Goal: Obtain resource: Obtain resource

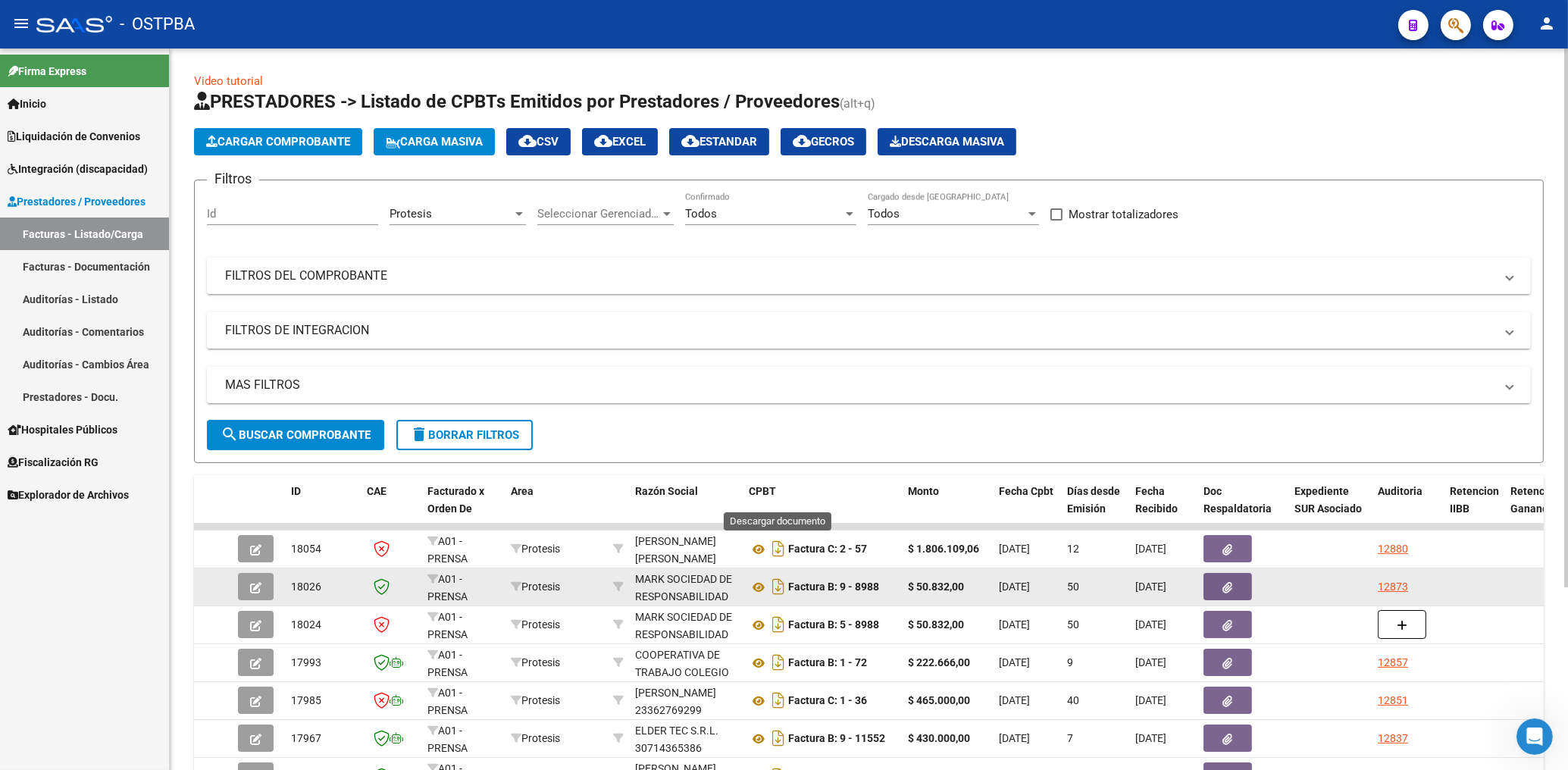
scroll to position [243, 0]
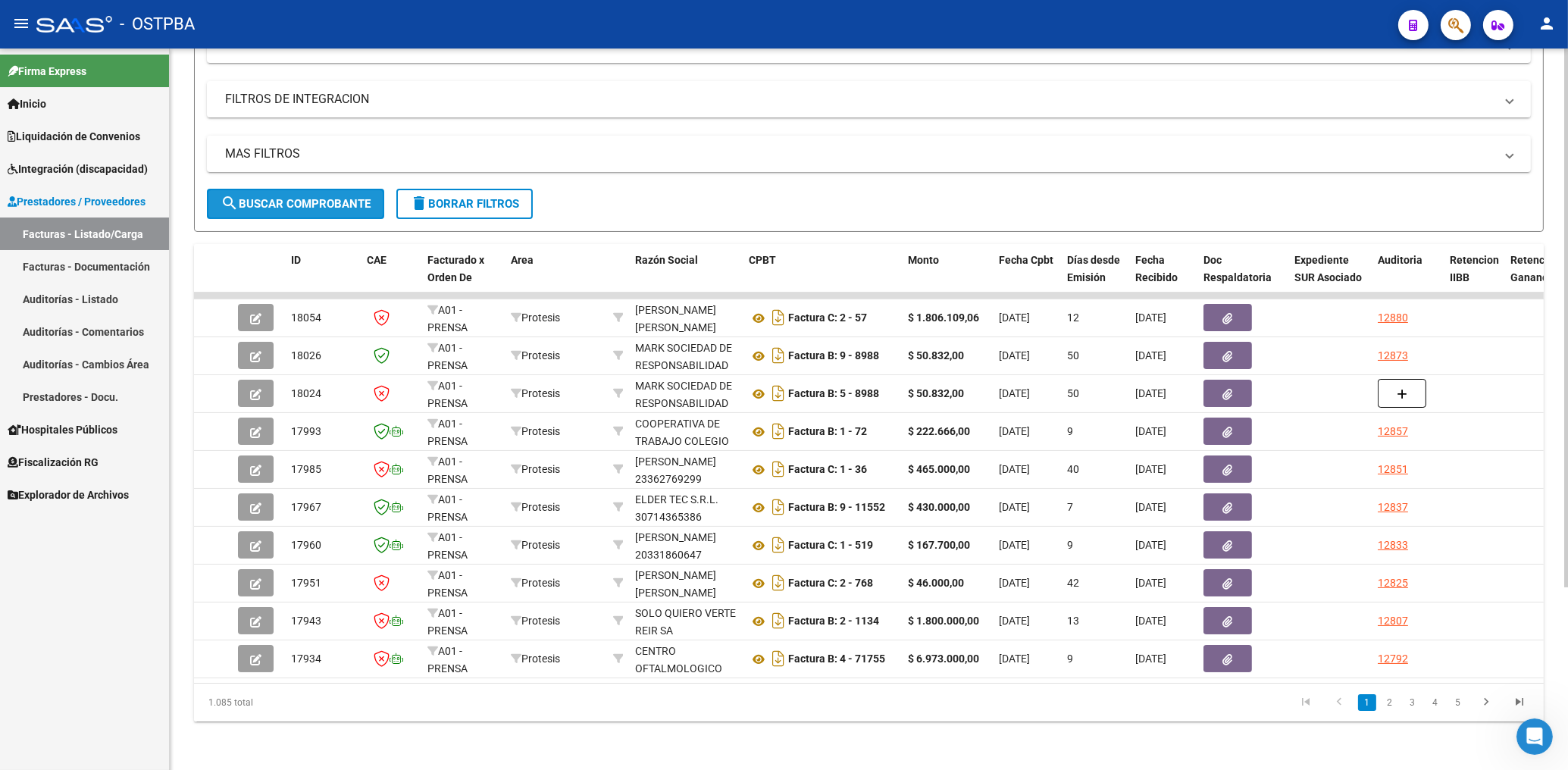
click at [376, 188] on button "search Buscar Comprobante" at bounding box center [295, 204] width 177 height 31
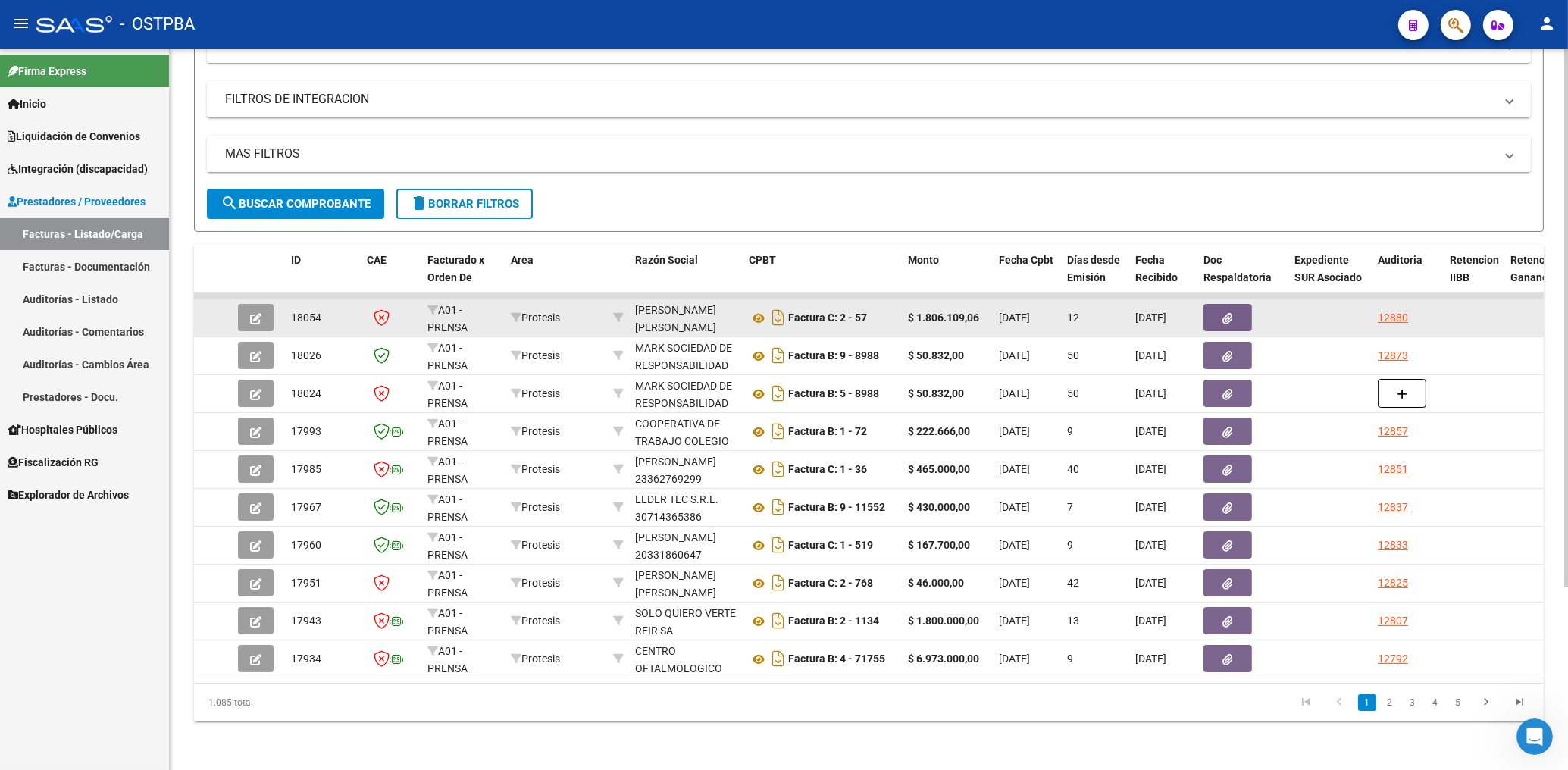
click at [1224, 313] on icon "button" at bounding box center [1228, 318] width 10 height 11
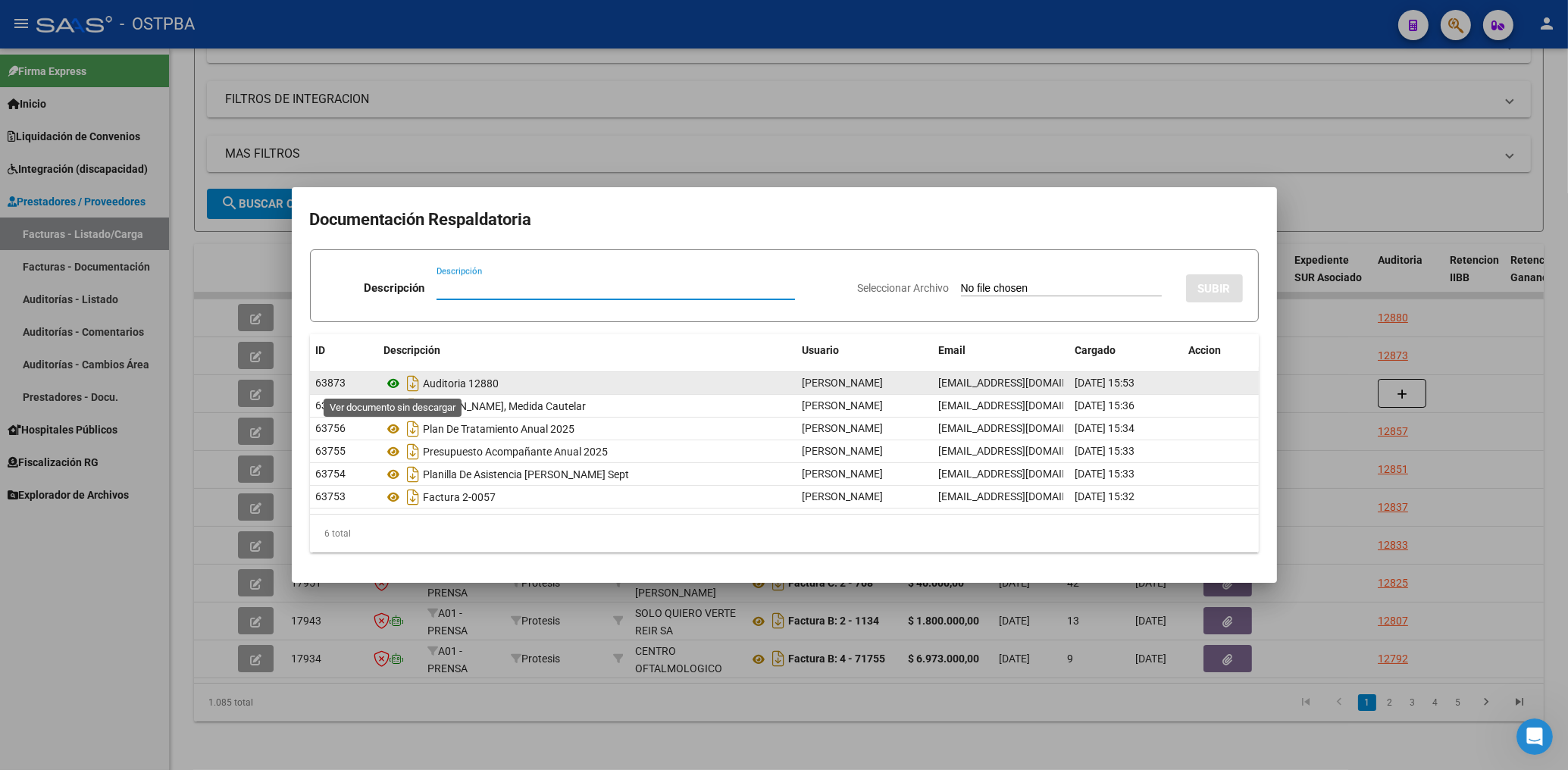
click at [397, 379] on icon at bounding box center [394, 383] width 20 height 18
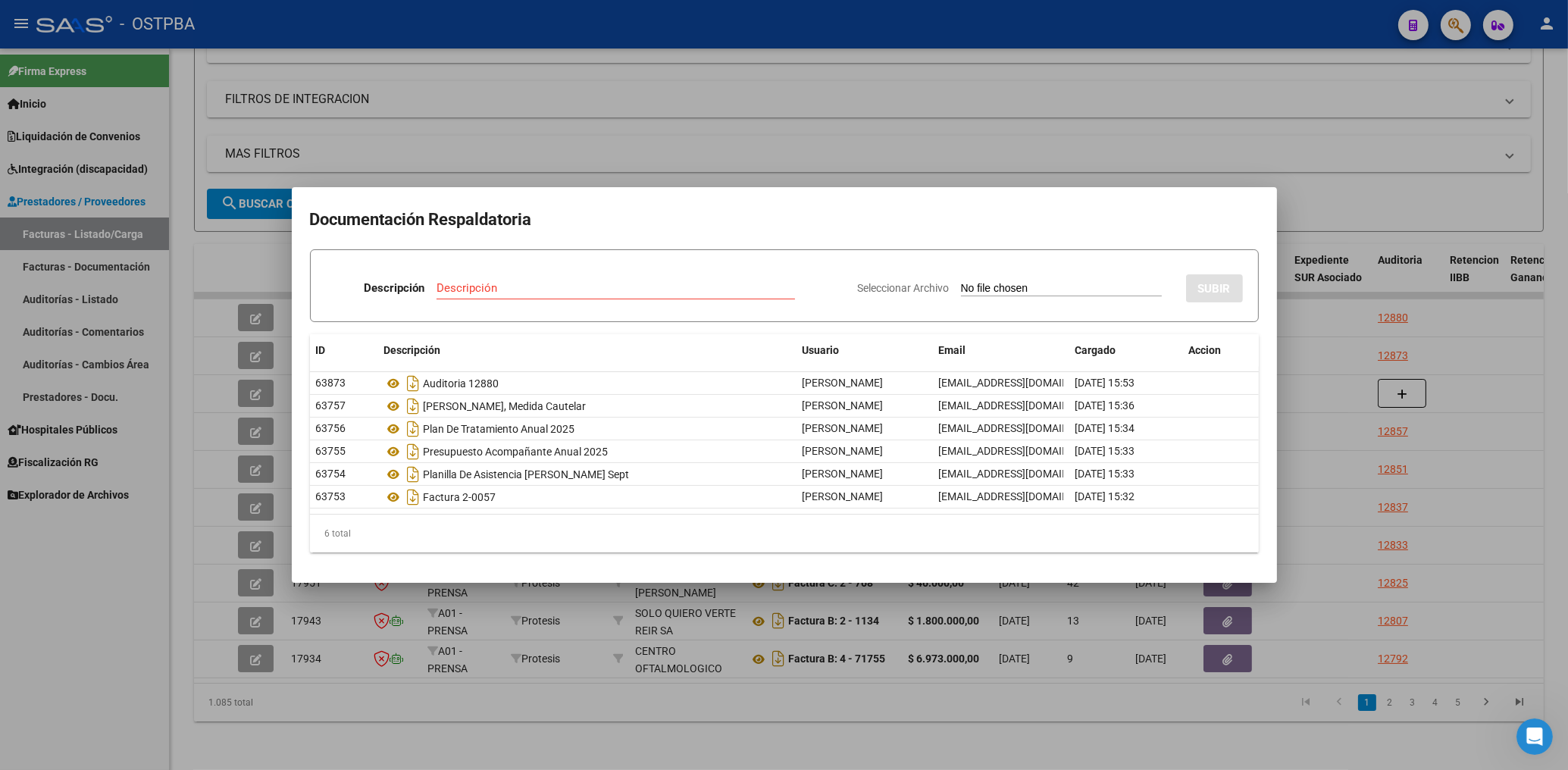
click at [641, 133] on div at bounding box center [784, 385] width 1568 height 770
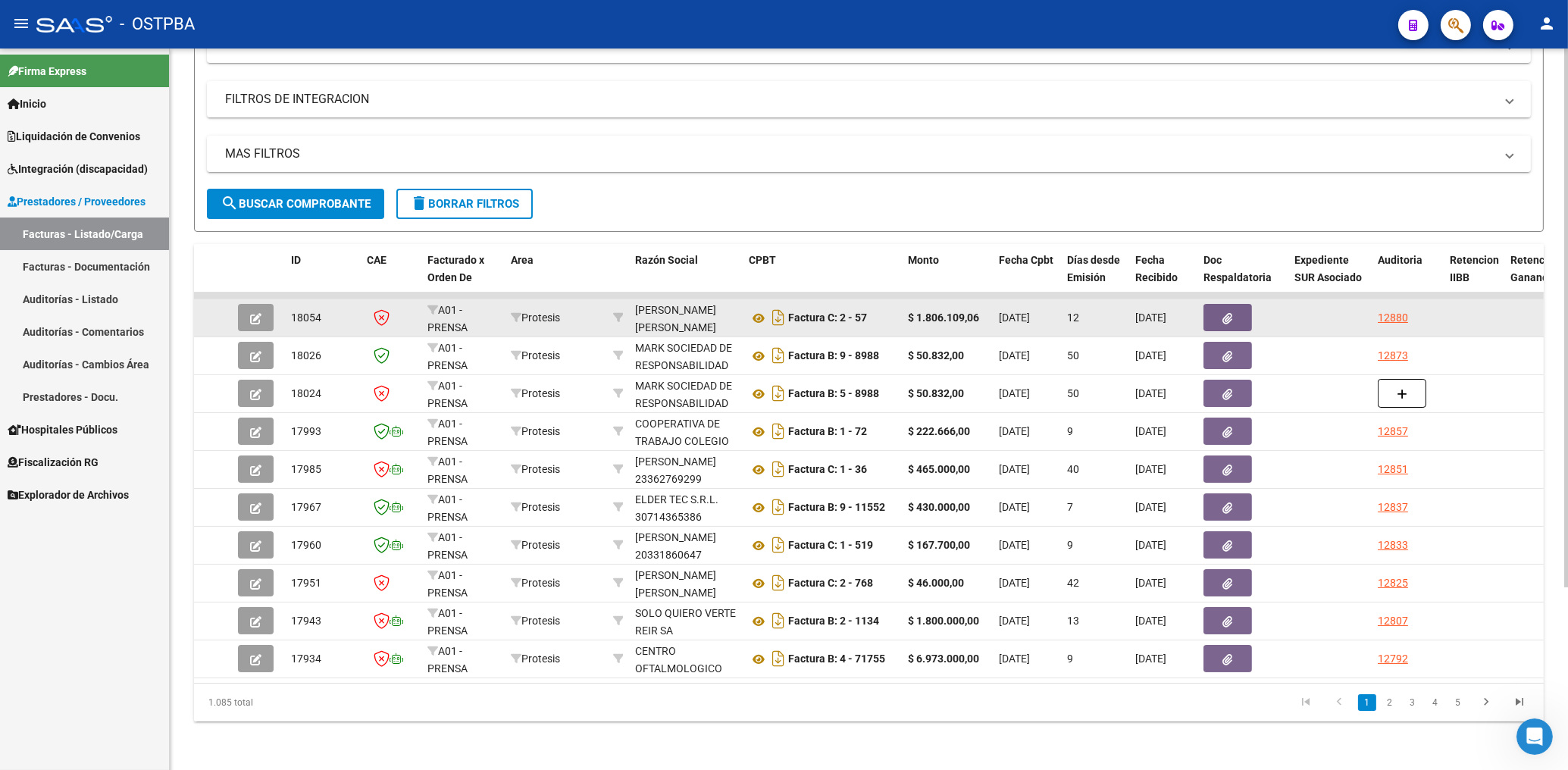
click at [612, 299] on datatable-body-cell at bounding box center [618, 317] width 22 height 37
click at [611, 299] on datatable-body-cell at bounding box center [618, 317] width 22 height 37
click at [618, 312] on icon at bounding box center [618, 317] width 11 height 11
type input "27938579860"
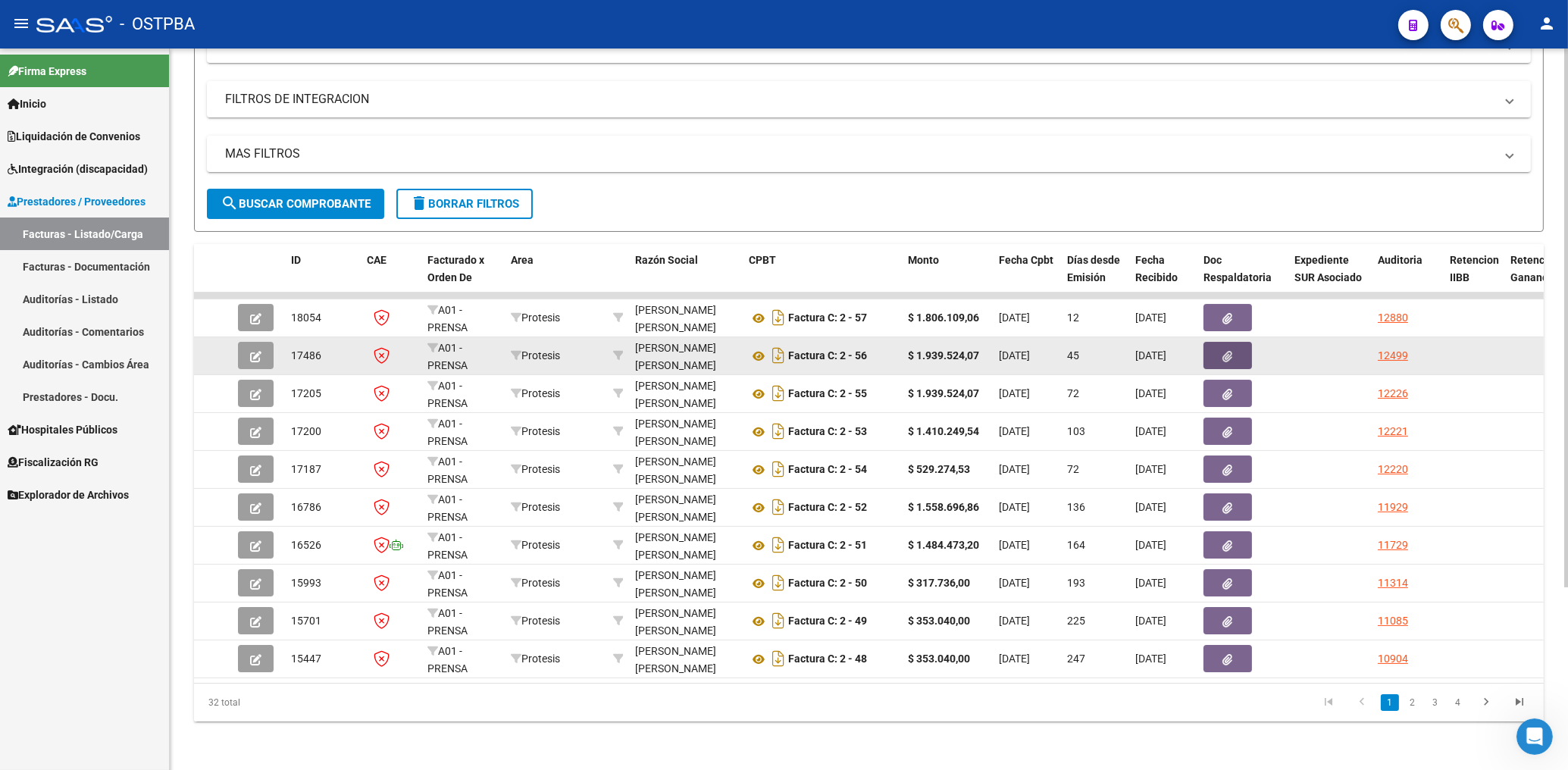
click at [1232, 351] on icon "button" at bounding box center [1228, 356] width 10 height 11
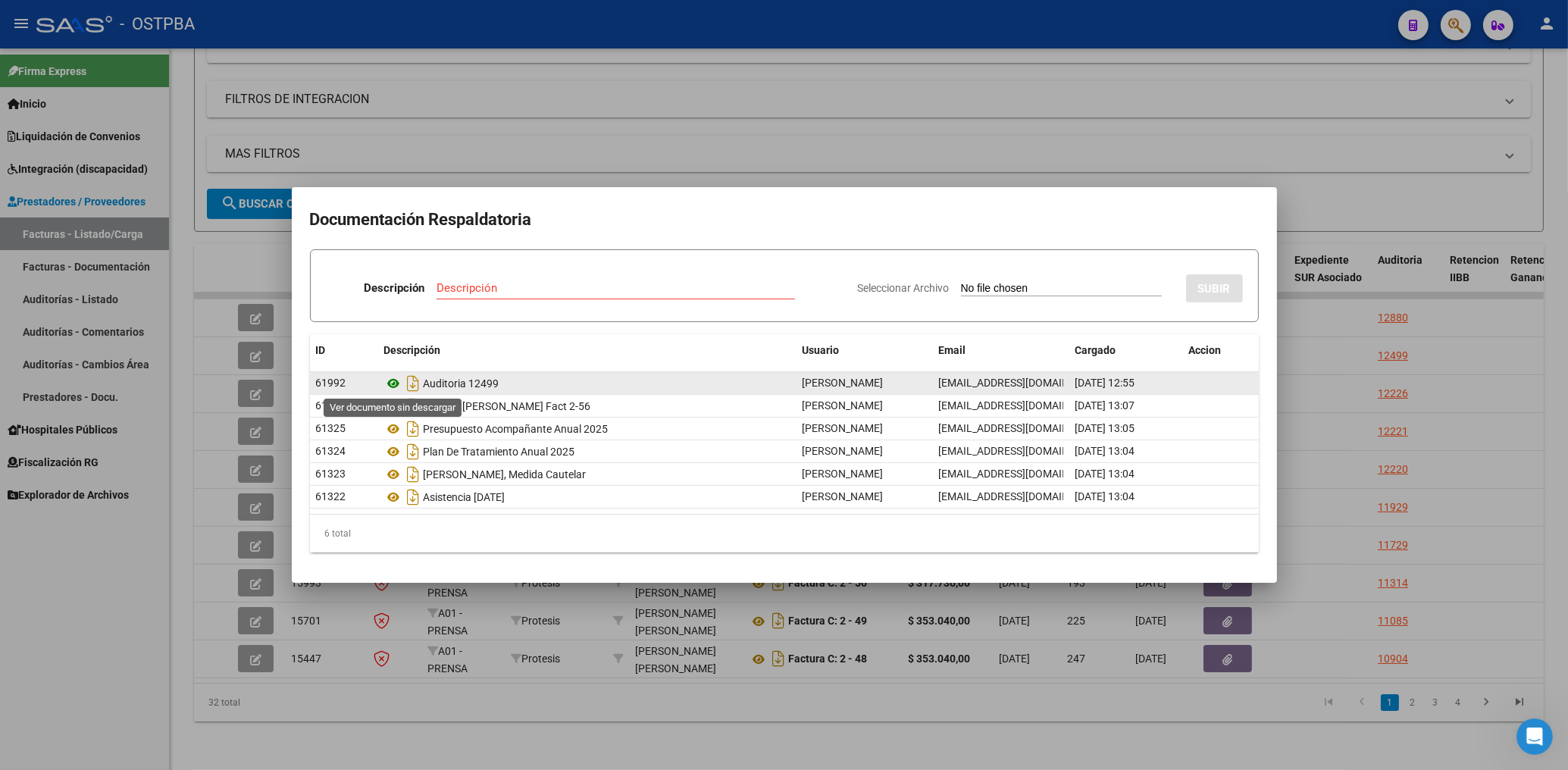
click at [398, 383] on icon at bounding box center [394, 383] width 20 height 18
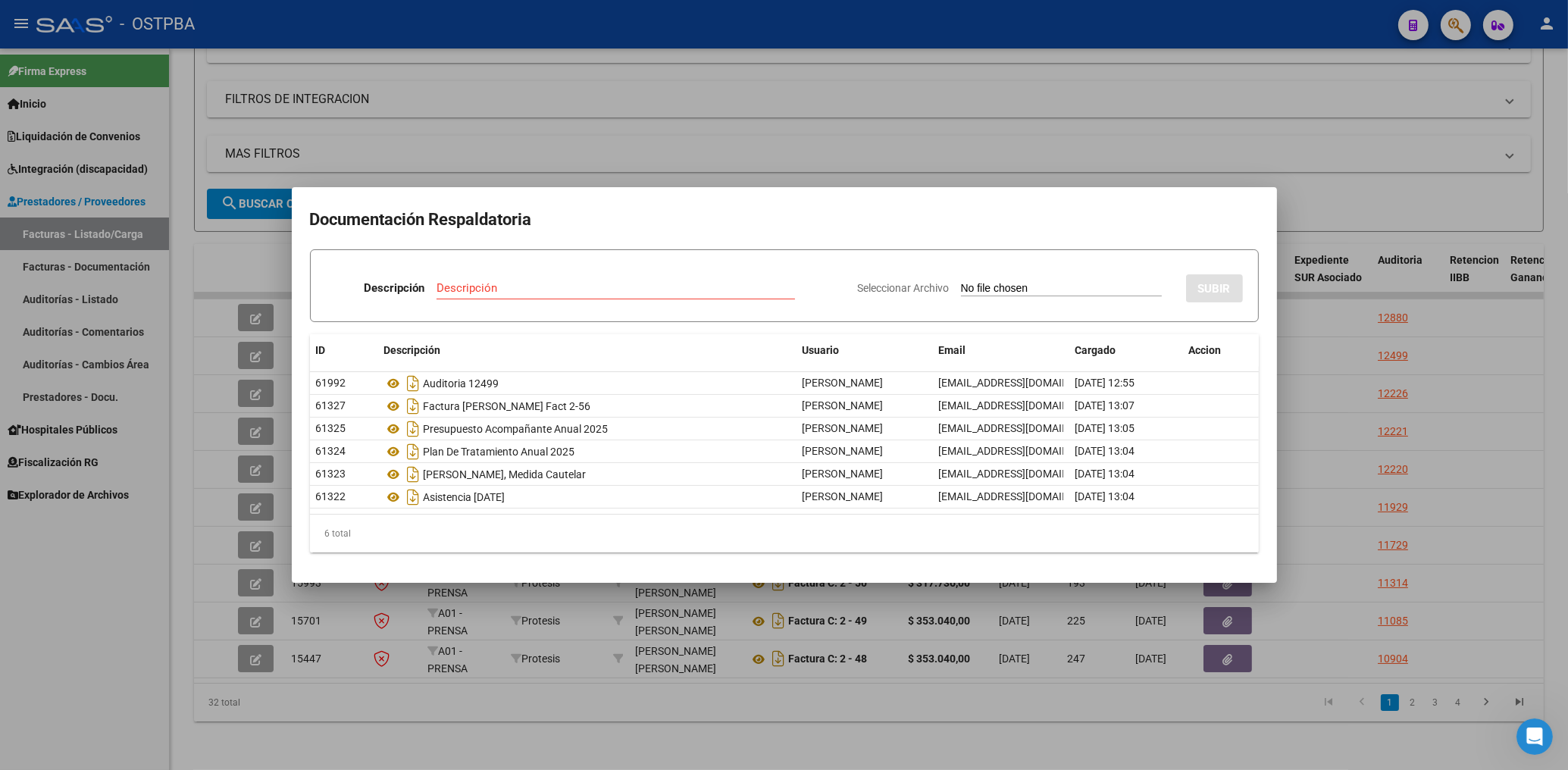
click at [856, 150] on div at bounding box center [784, 385] width 1568 height 770
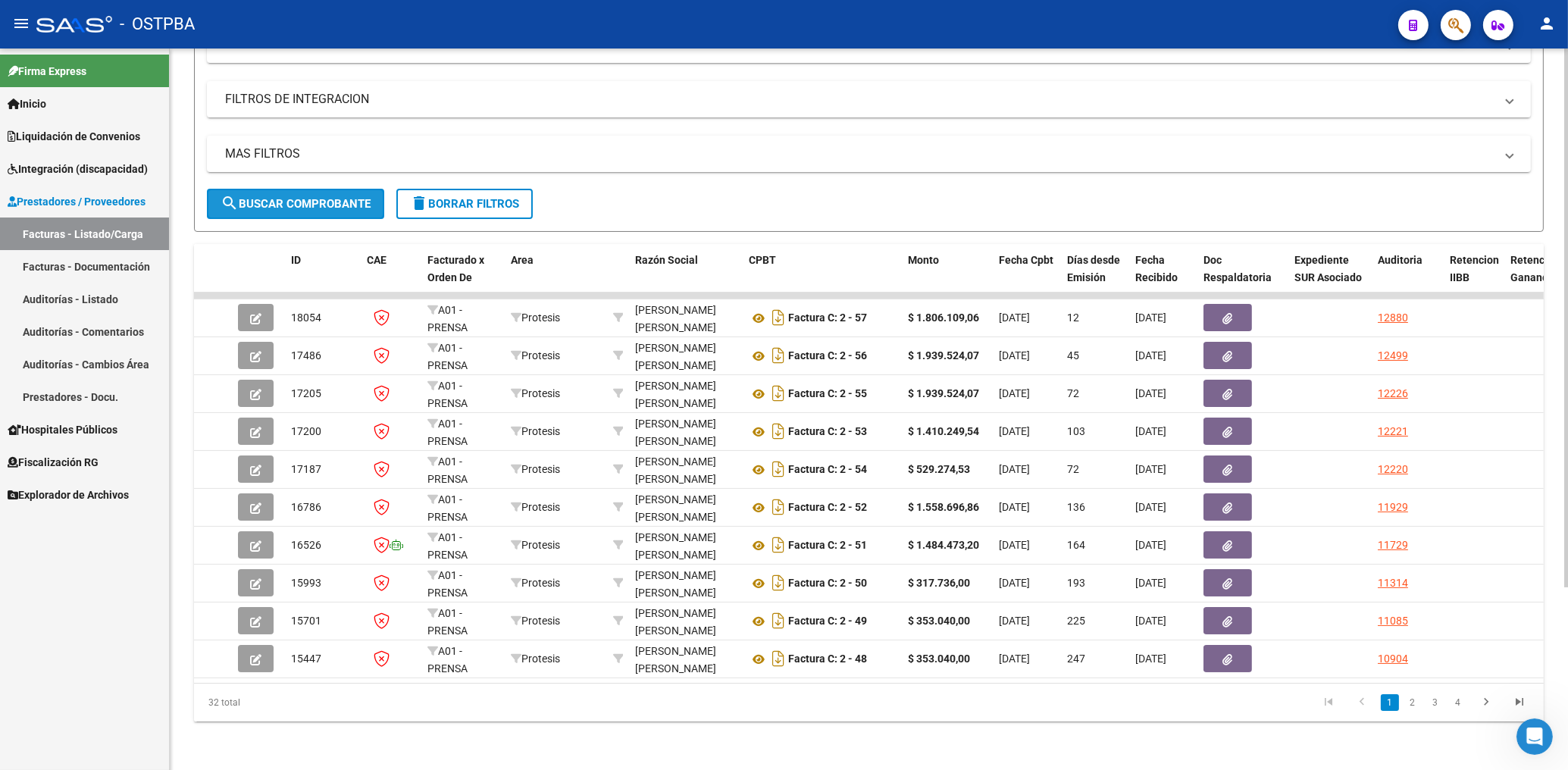
click at [327, 197] on span "search Buscar Comprobante" at bounding box center [295, 204] width 150 height 14
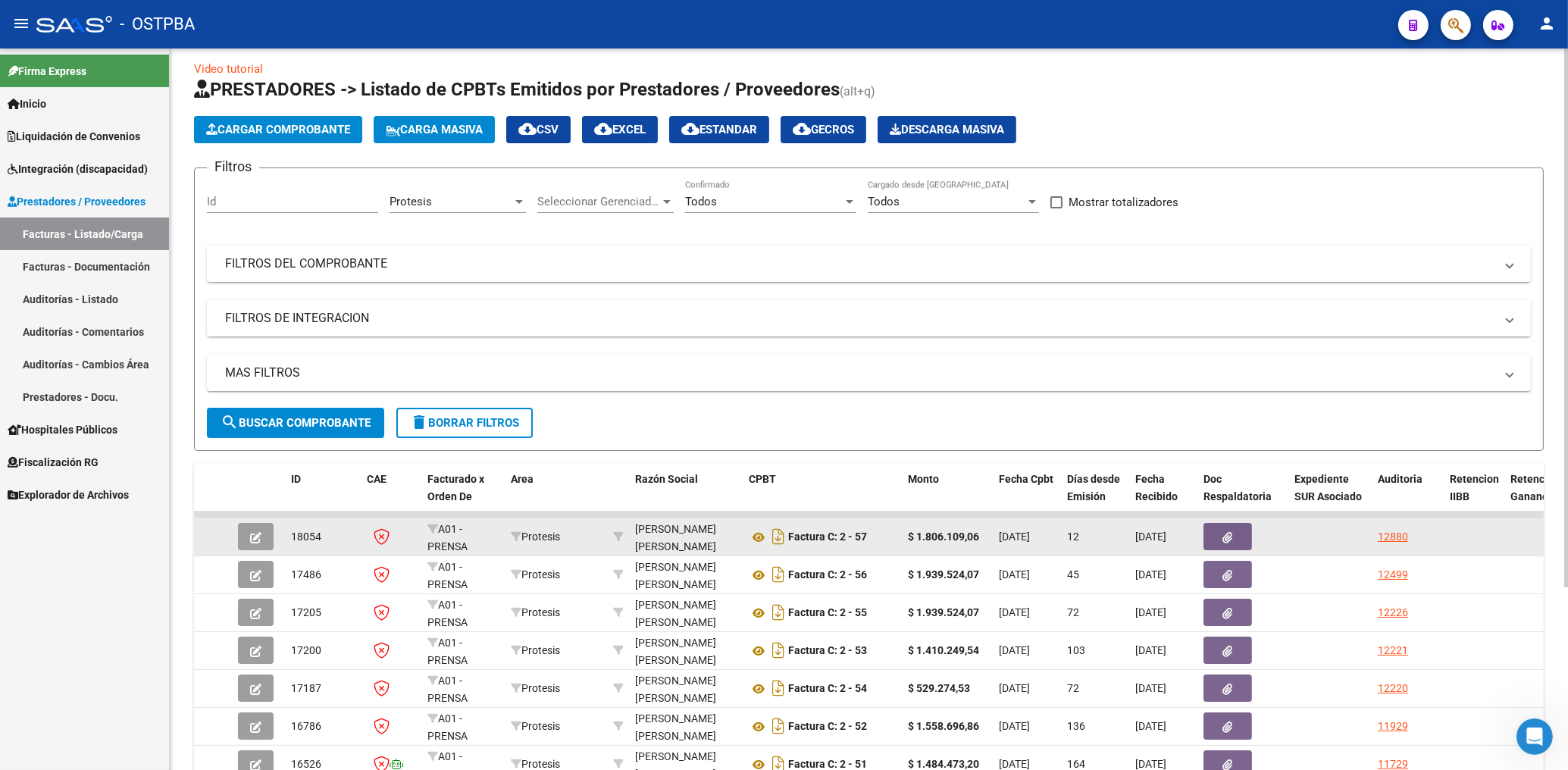
scroll to position [0, 0]
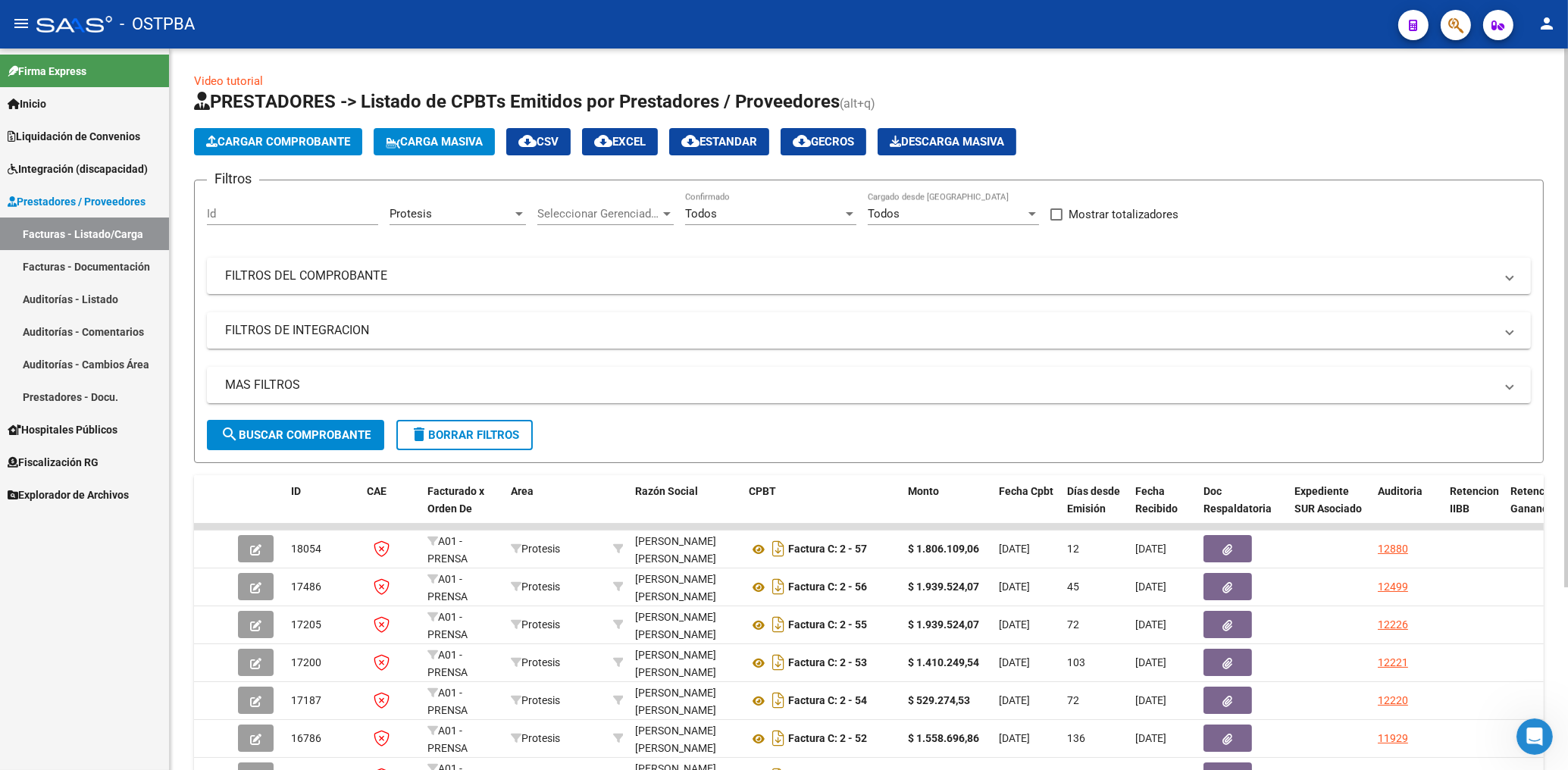
click at [486, 212] on div "Protesis" at bounding box center [450, 214] width 123 height 14
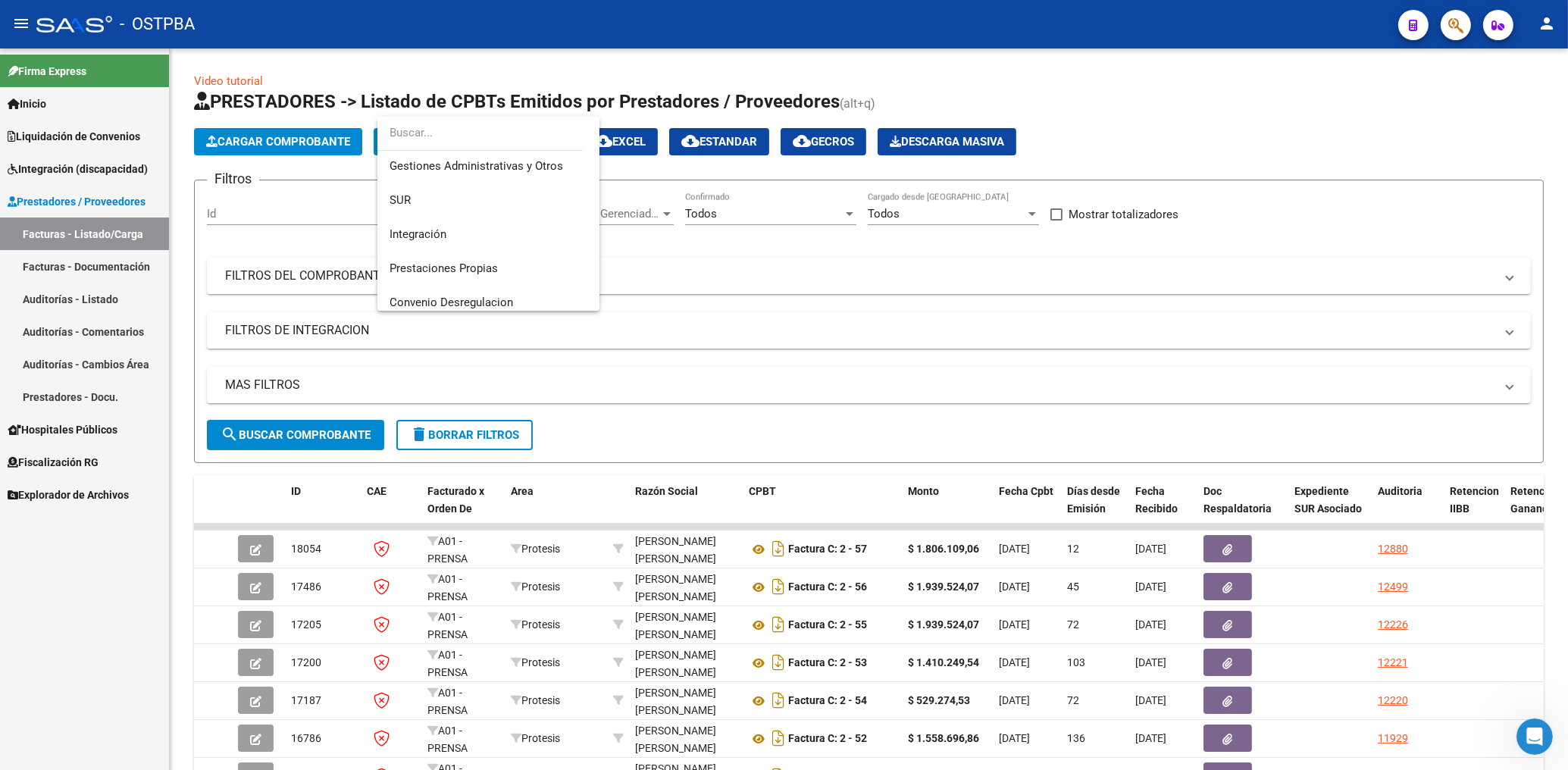
scroll to position [16, 0]
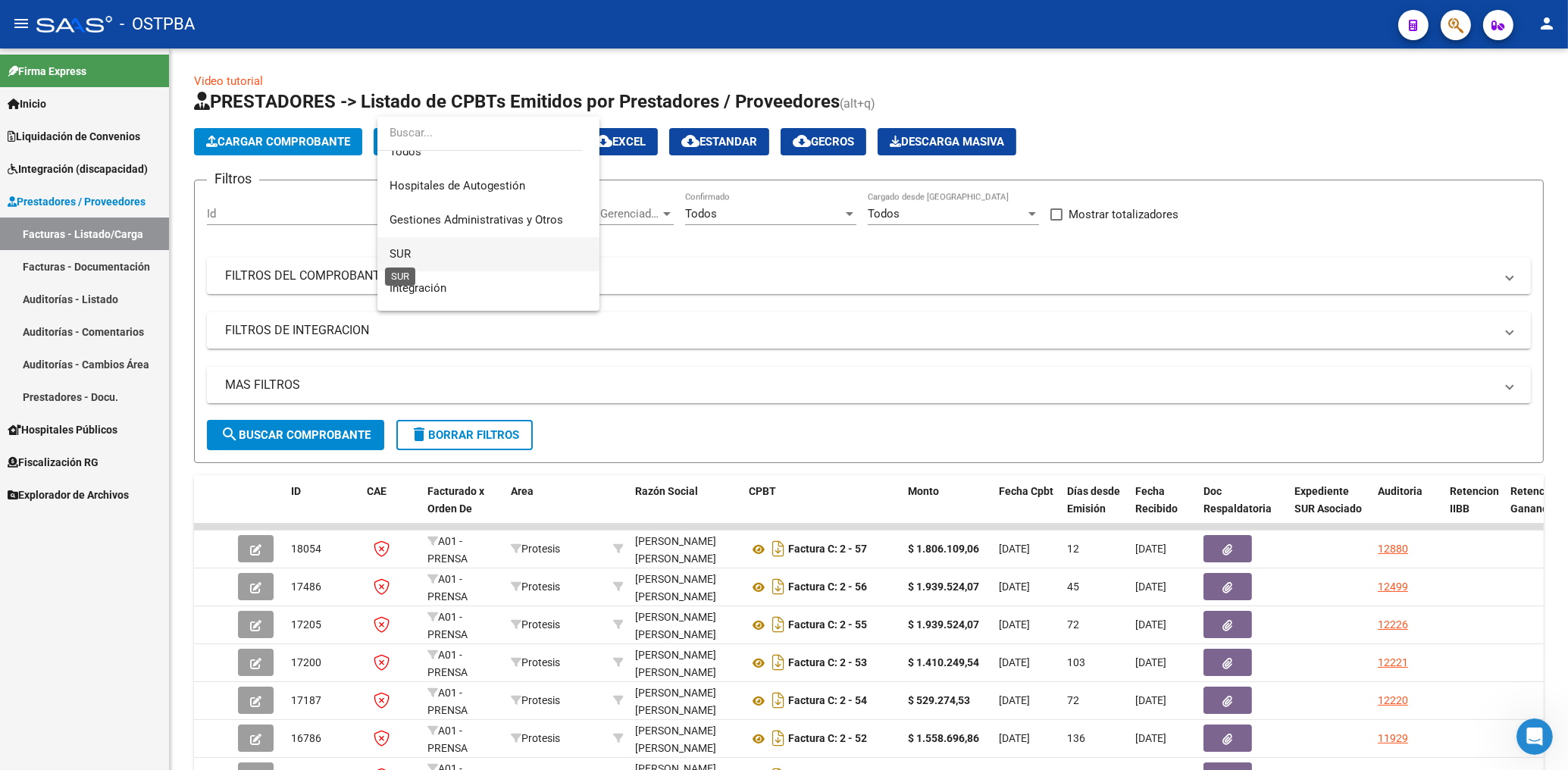
click at [405, 253] on span "SUR" at bounding box center [400, 254] width 21 height 14
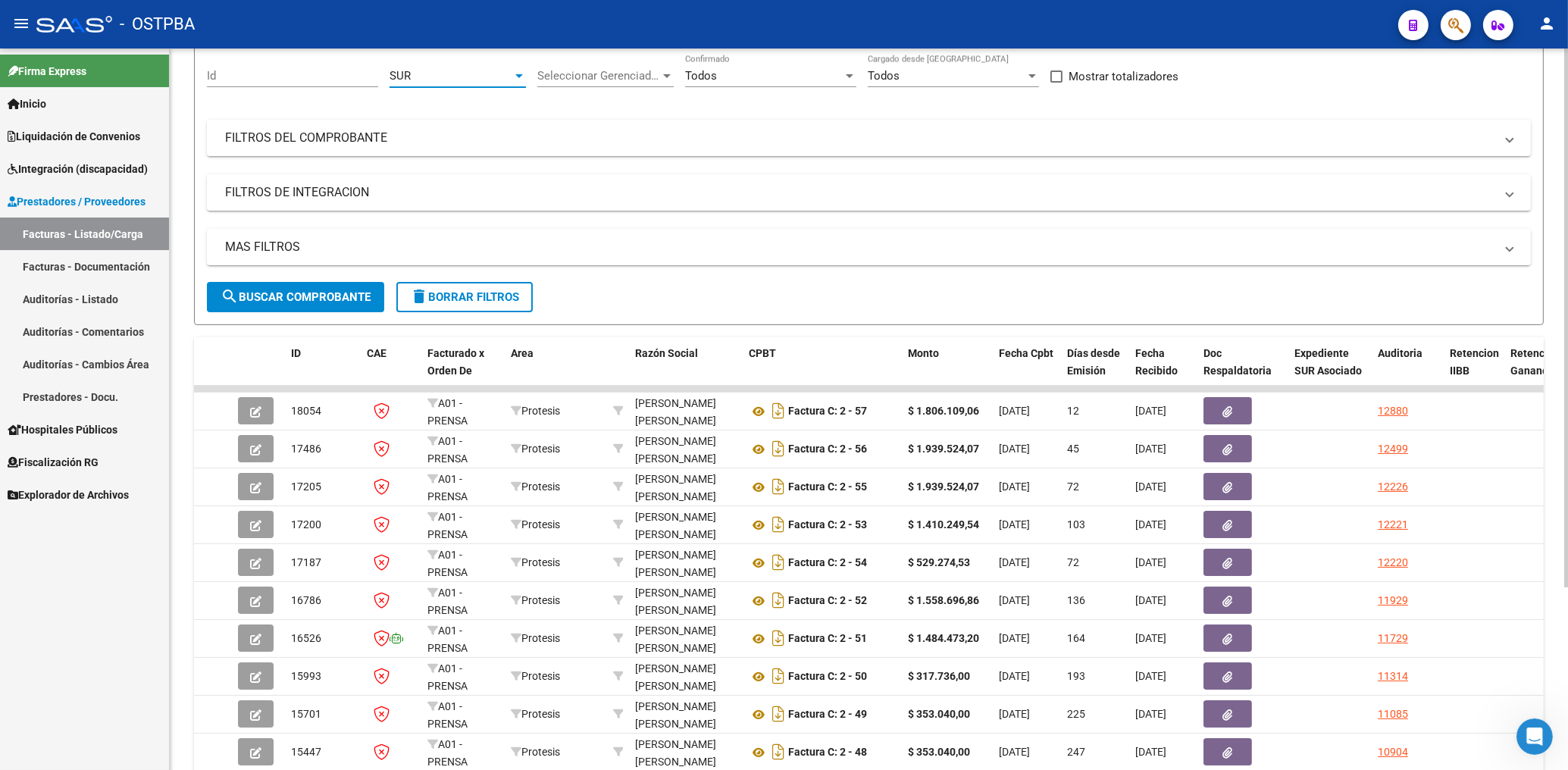
scroll to position [162, 0]
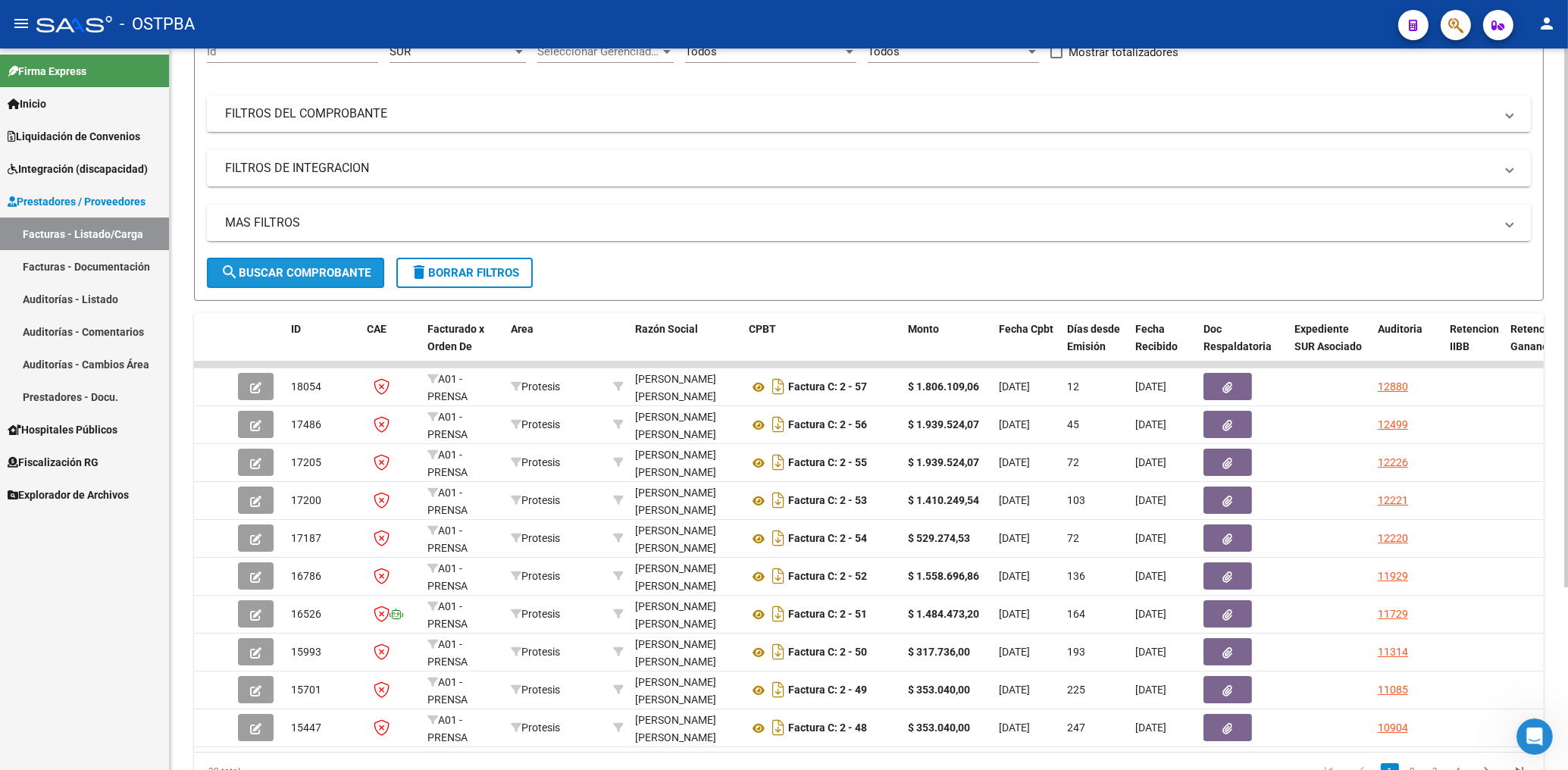
click at [349, 273] on span "search Buscar Comprobante" at bounding box center [295, 272] width 150 height 14
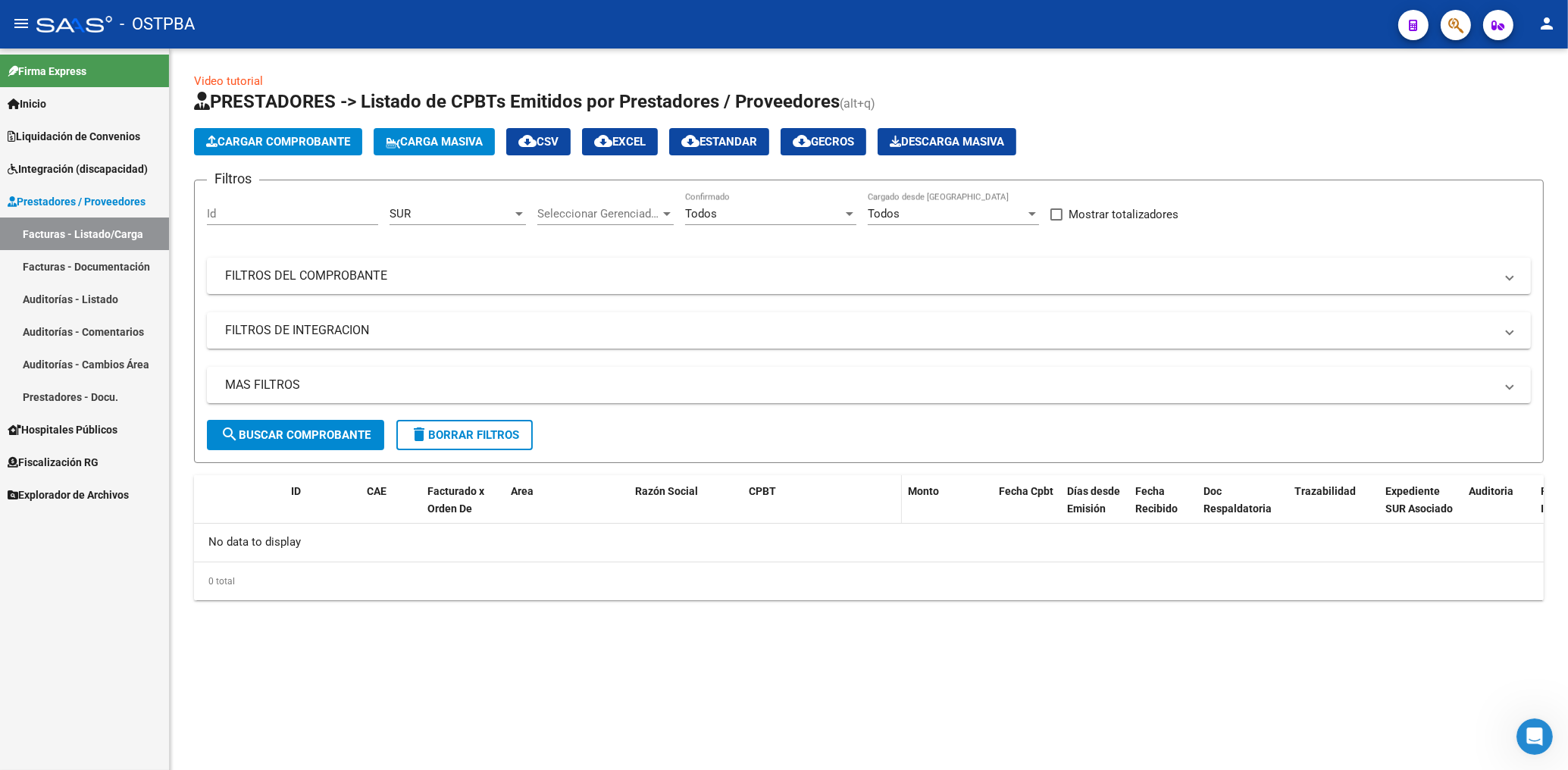
scroll to position [0, 0]
click at [453, 433] on span "delete Borrar Filtros" at bounding box center [464, 435] width 109 height 14
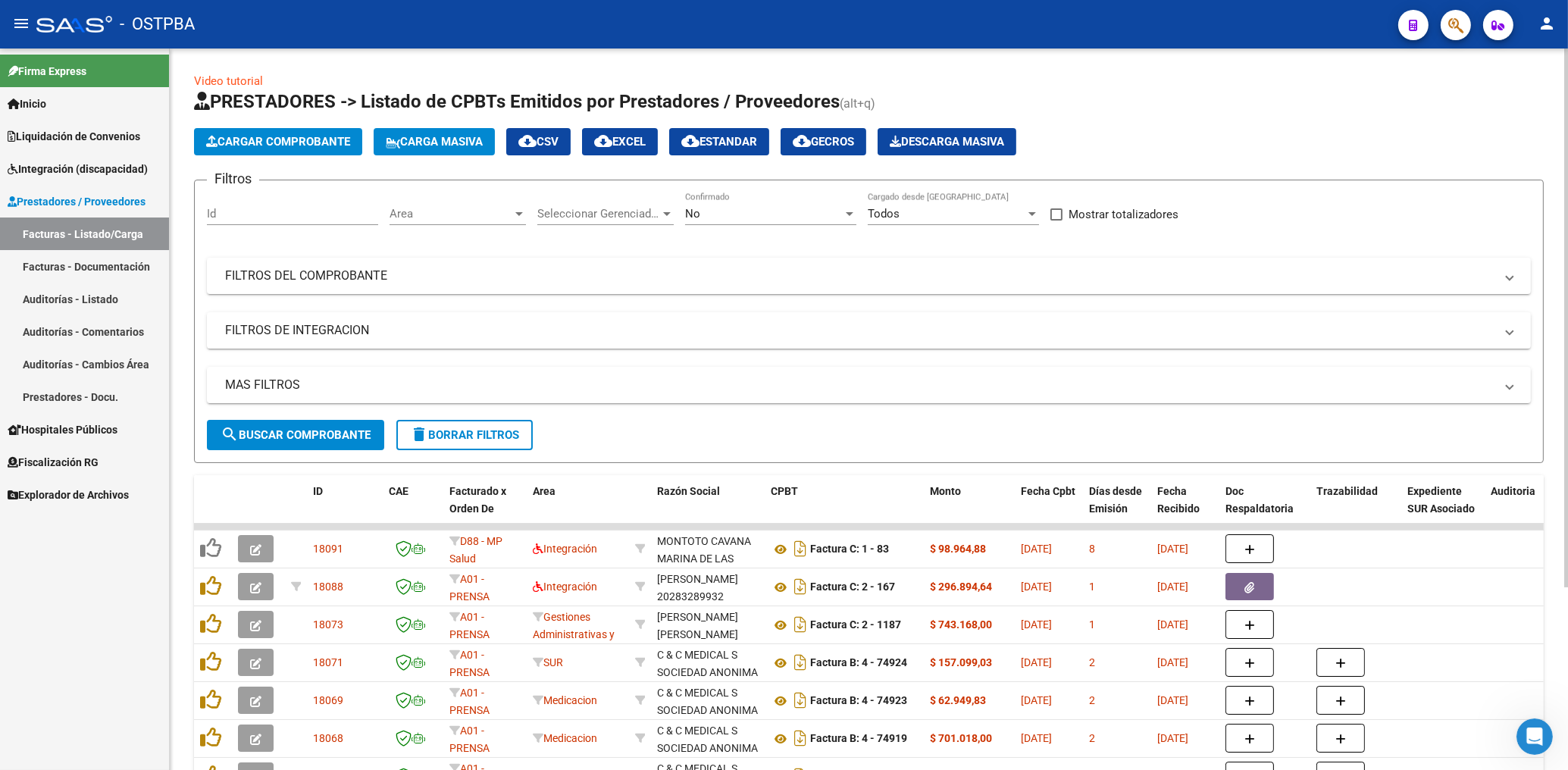
click at [489, 216] on span "Area" at bounding box center [450, 214] width 123 height 14
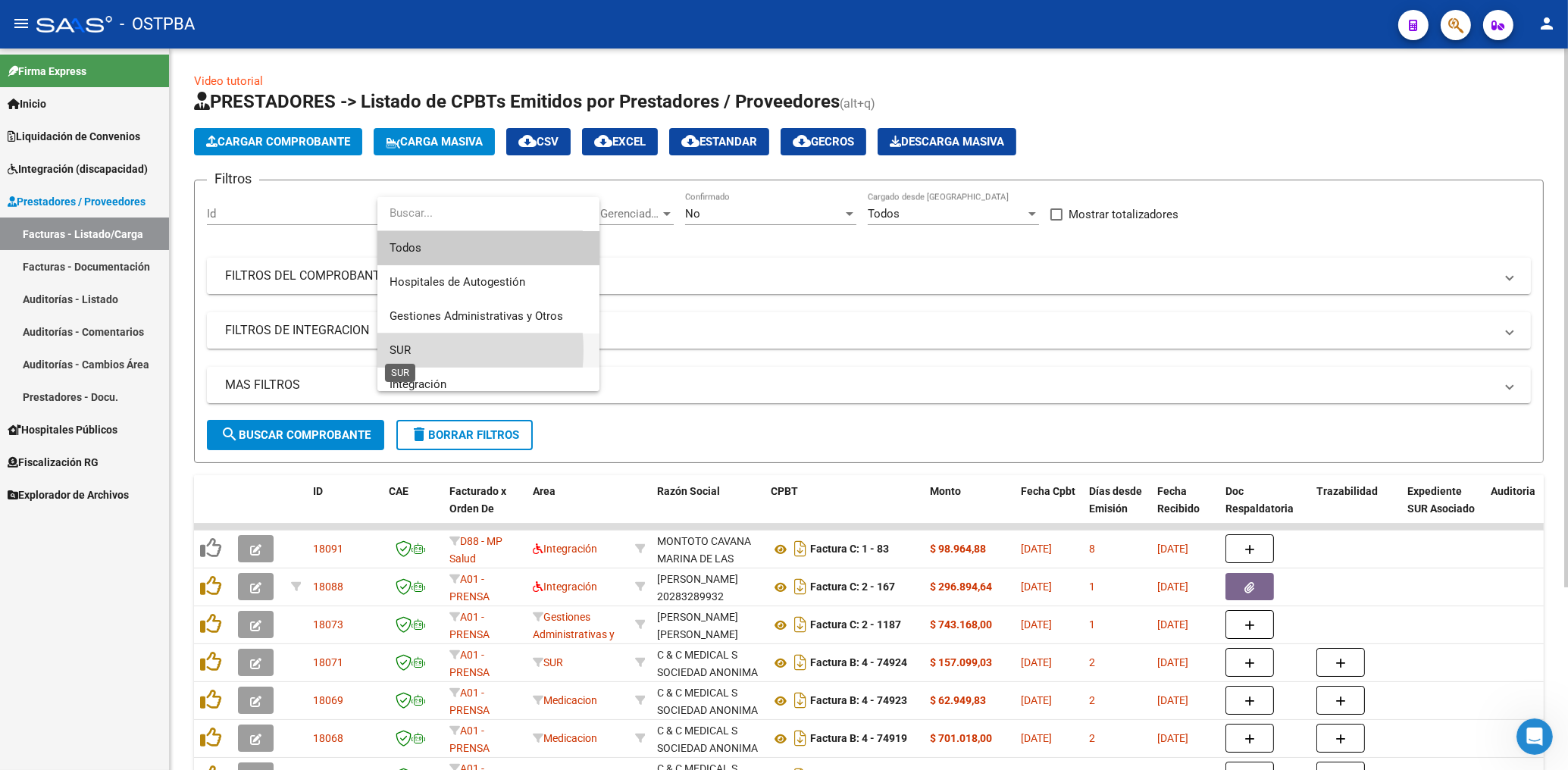
drag, startPoint x: 405, startPoint y: 348, endPoint x: 553, endPoint y: 275, distance: 165.0
click at [406, 337] on span "SUR" at bounding box center [488, 350] width 198 height 34
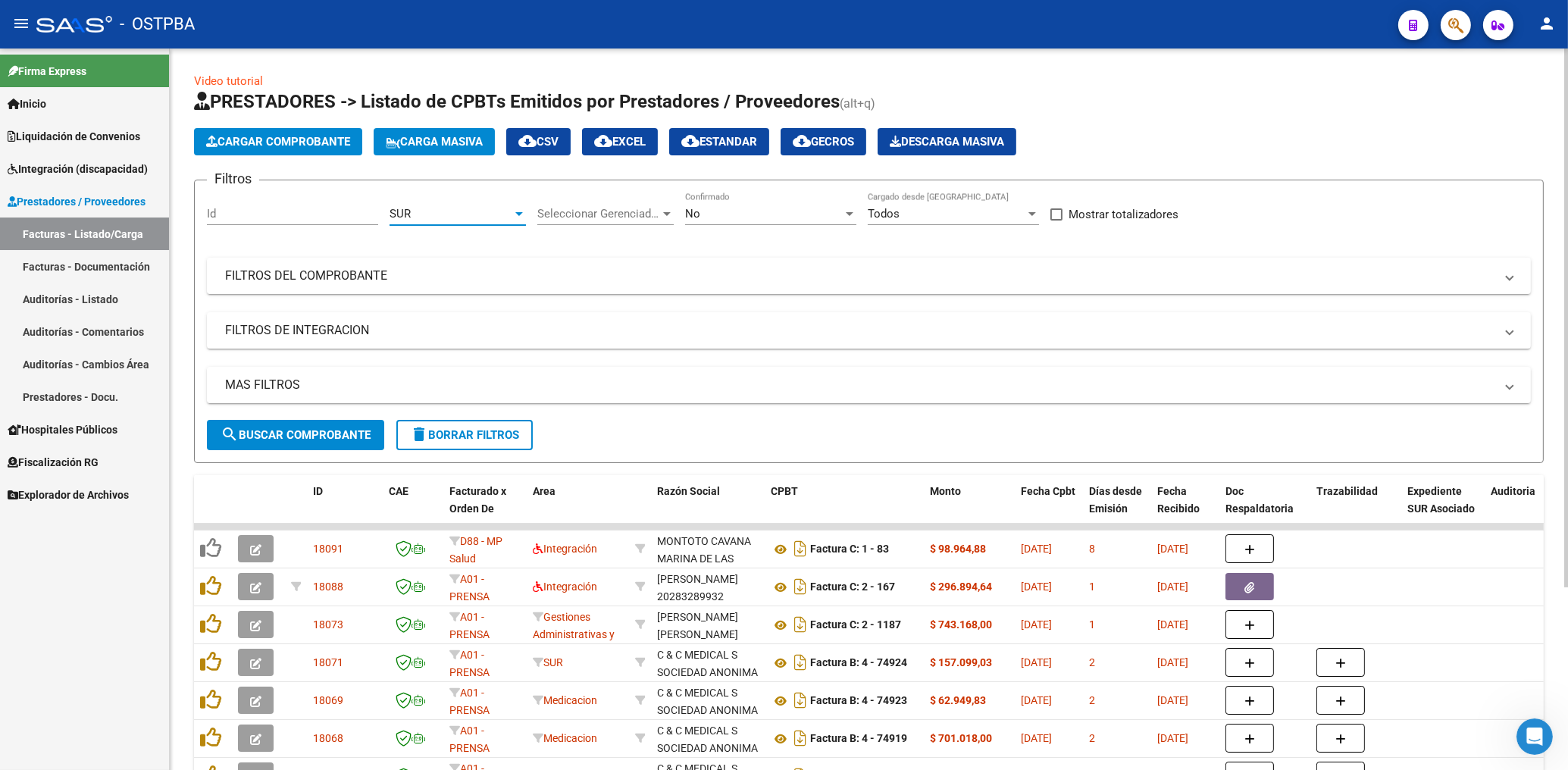
click at [720, 209] on div "No" at bounding box center [763, 214] width 157 height 14
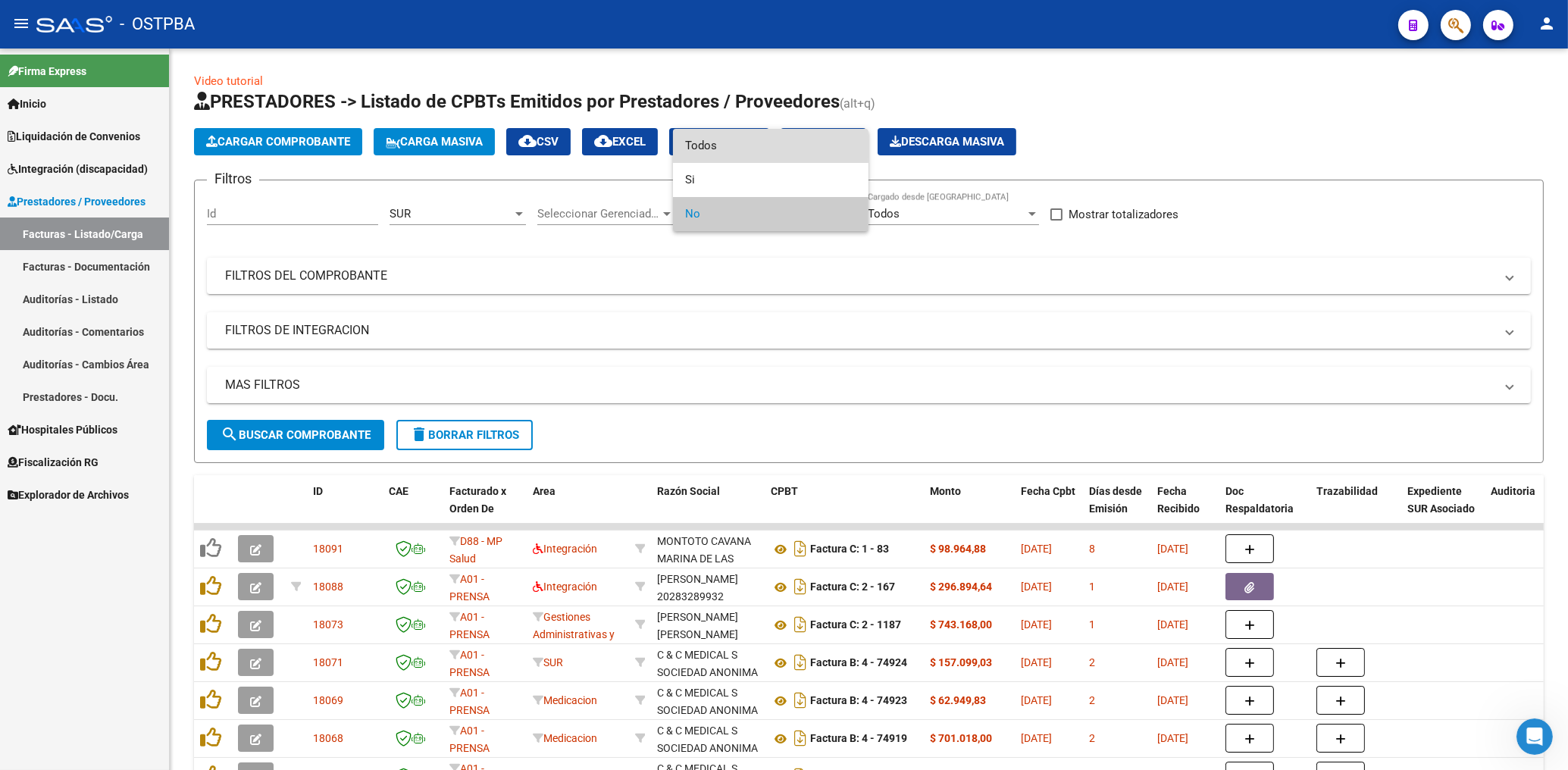
click at [708, 147] on span "Todos" at bounding box center [770, 146] width 171 height 34
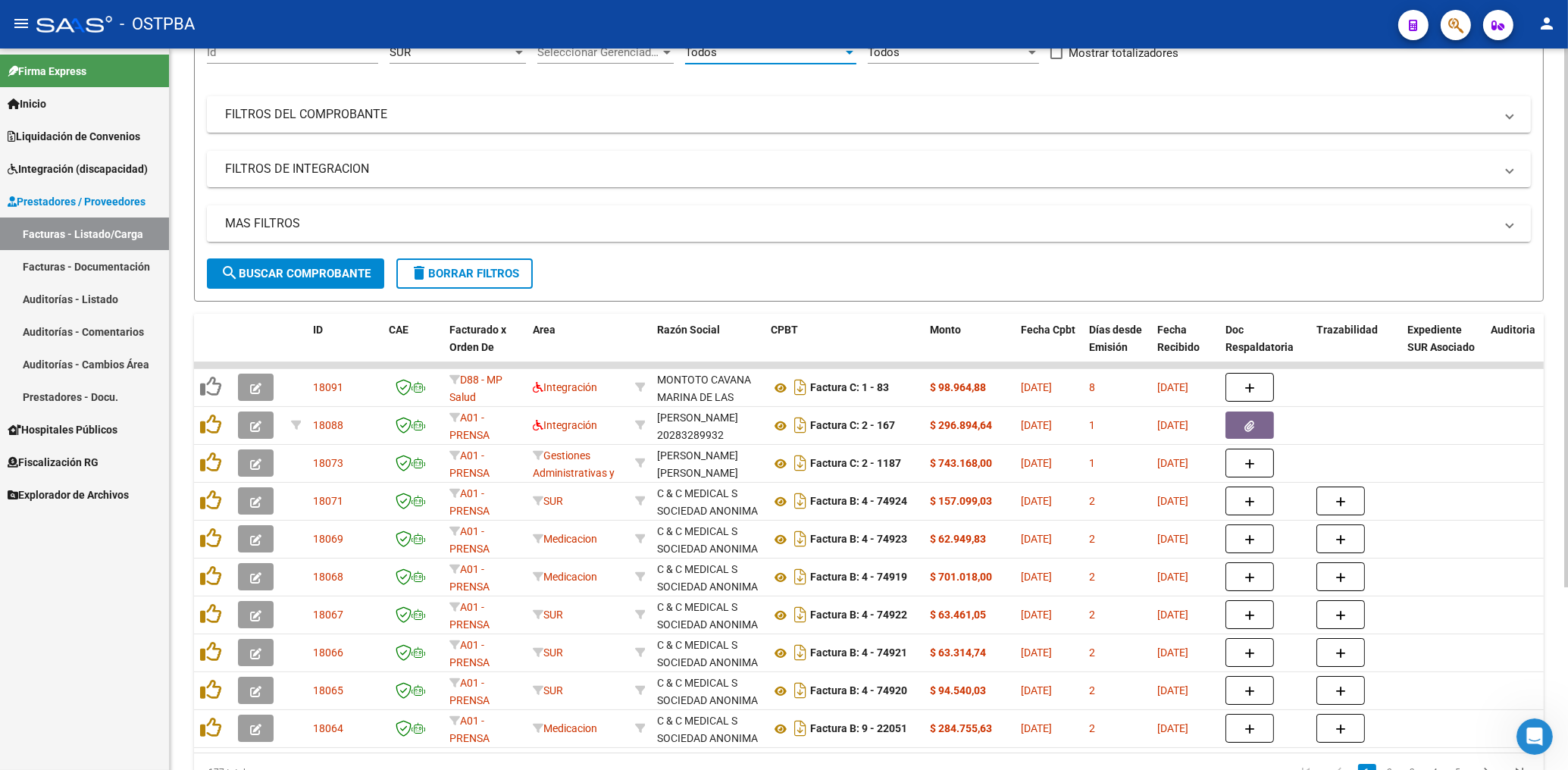
scroll to position [162, 0]
click at [320, 269] on span "search Buscar Comprobante" at bounding box center [295, 272] width 150 height 14
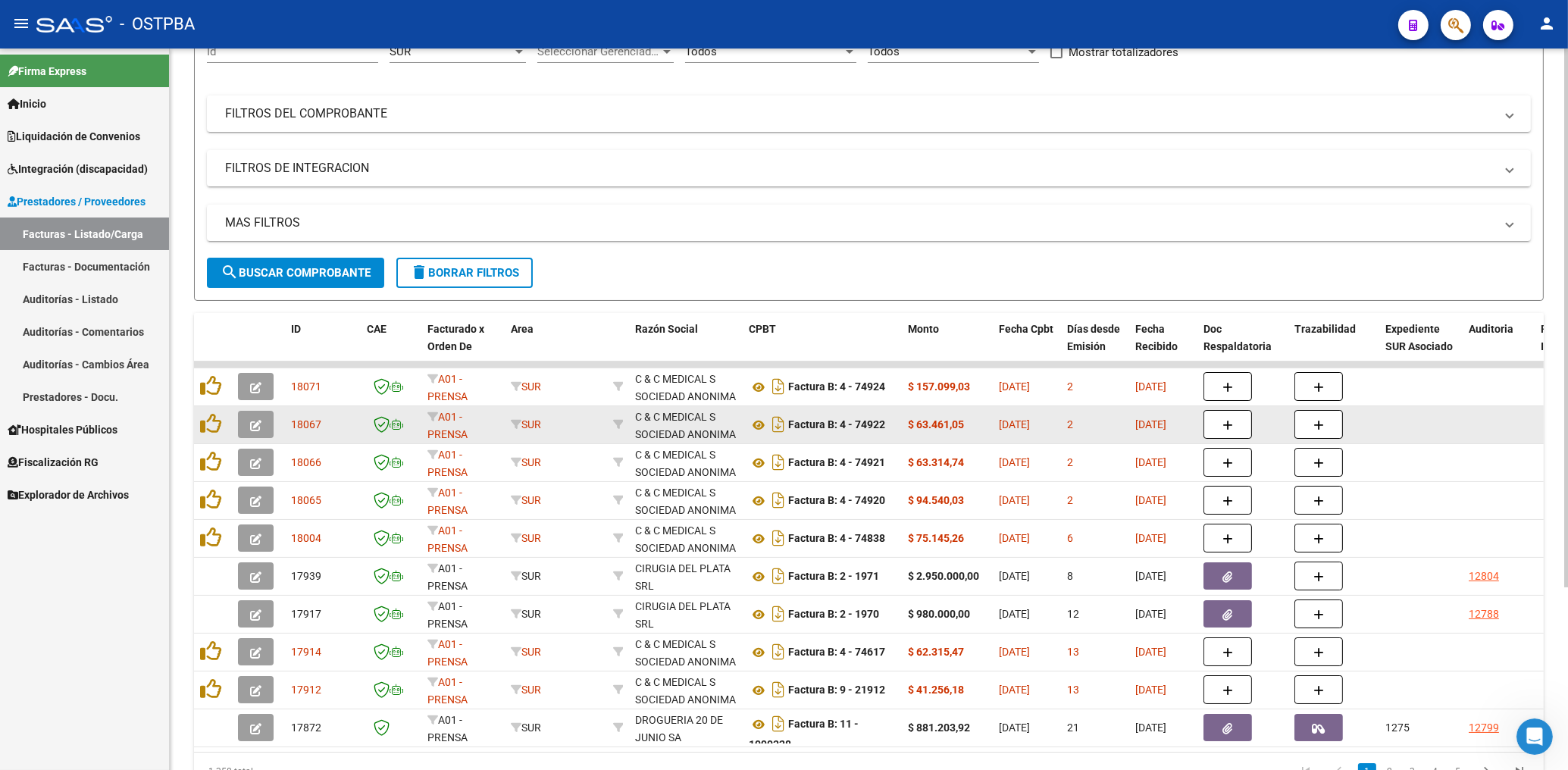
scroll to position [243, 0]
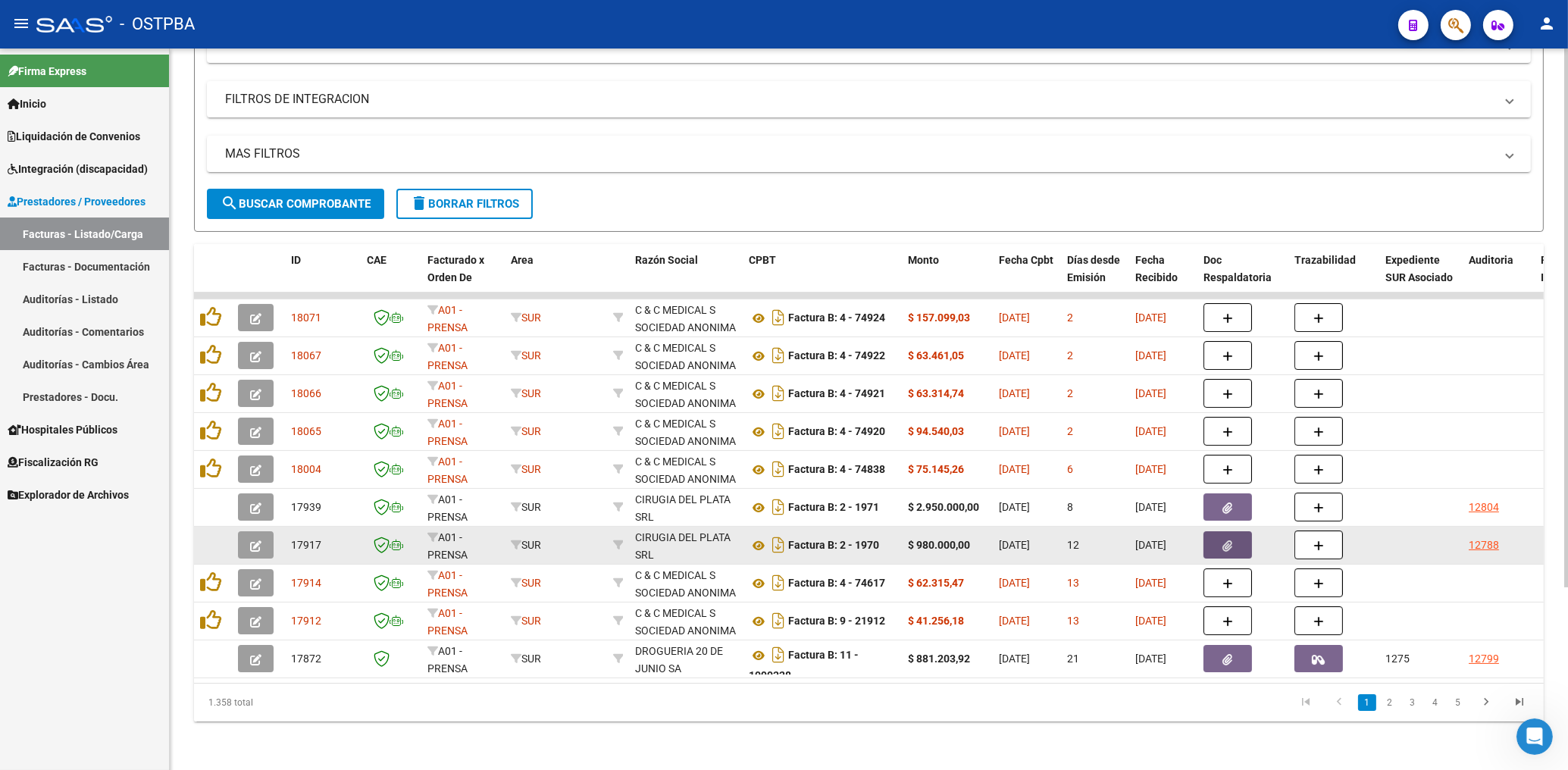
click at [1232, 531] on button "button" at bounding box center [1228, 545] width 49 height 27
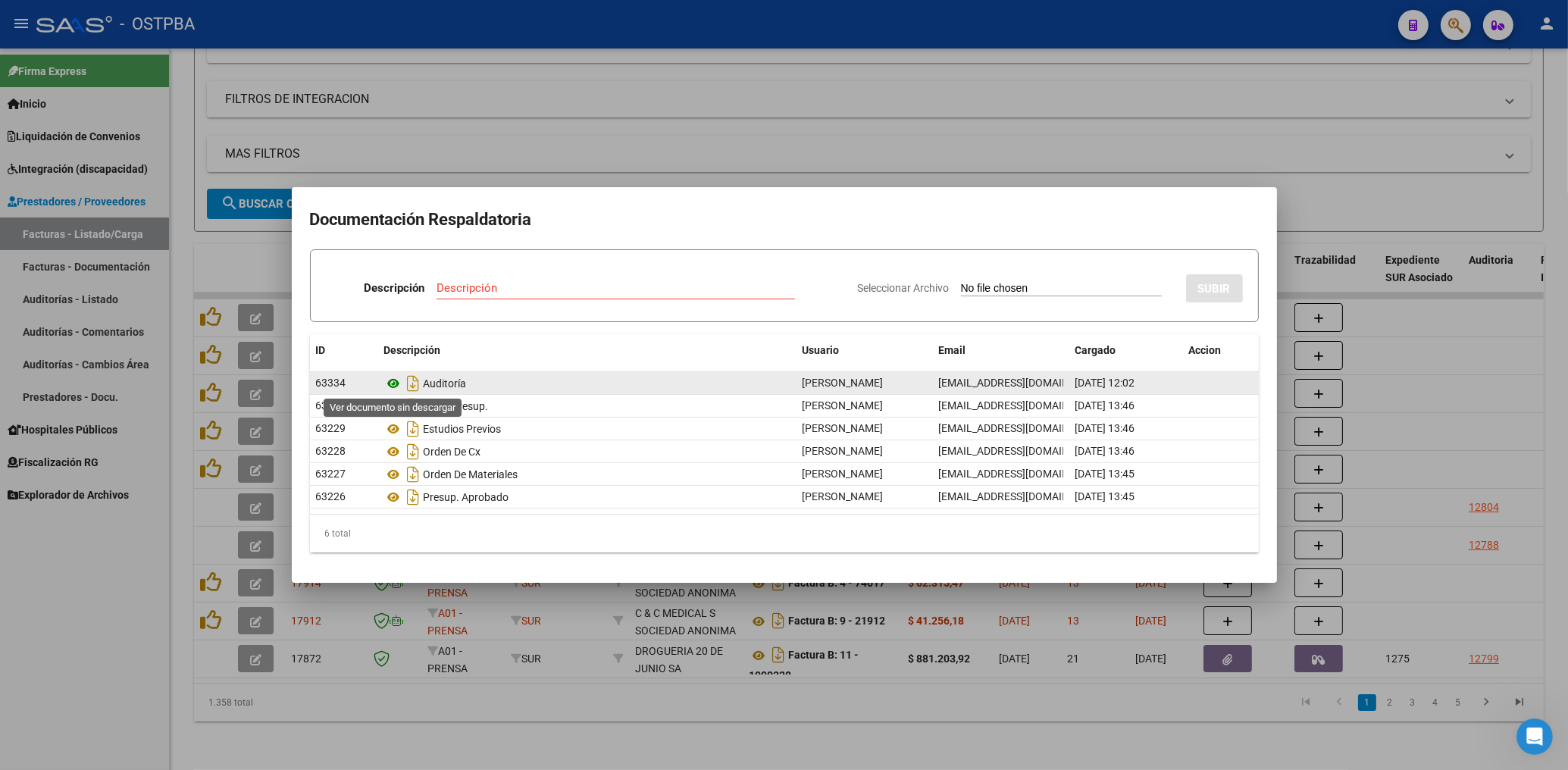
click at [393, 386] on icon at bounding box center [394, 383] width 20 height 18
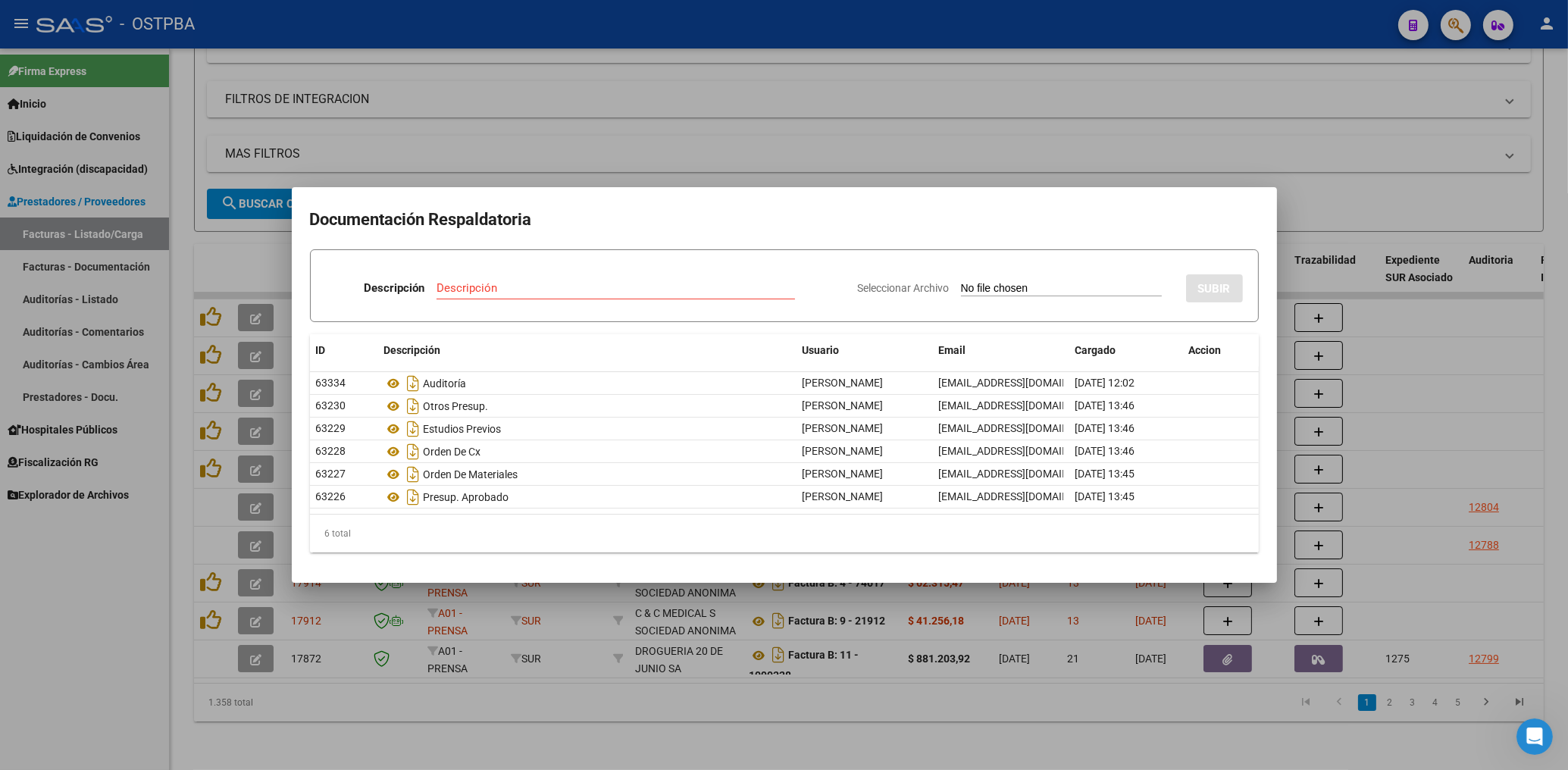
click at [810, 159] on div at bounding box center [784, 385] width 1568 height 770
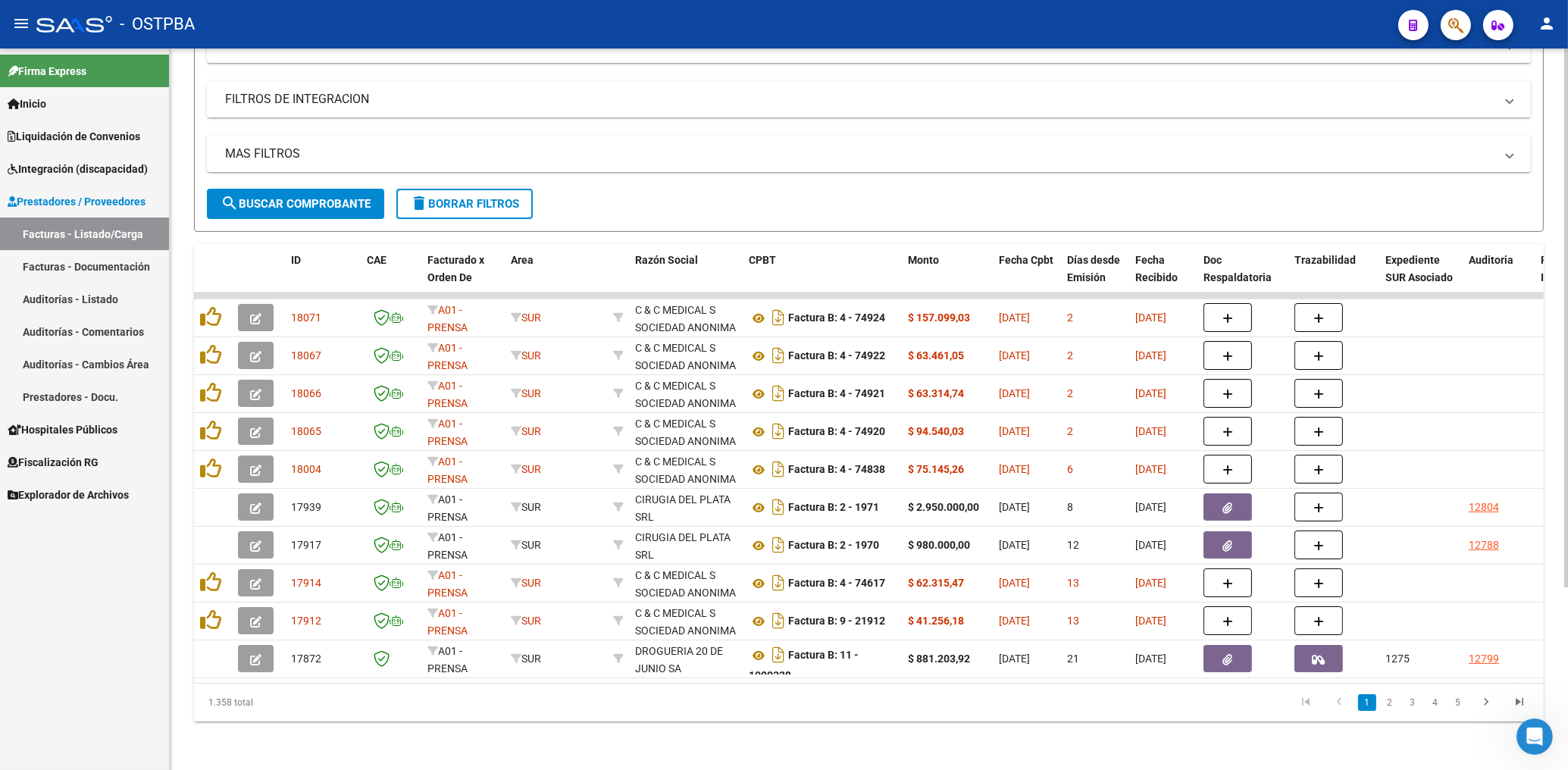
click at [349, 197] on span "search Buscar Comprobante" at bounding box center [295, 204] width 150 height 14
